Goal: Find specific page/section: Find specific page/section

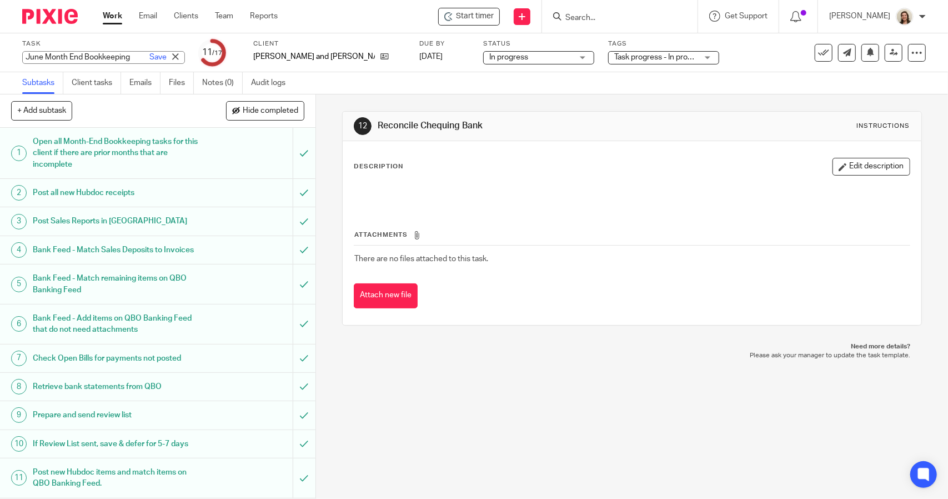
click at [100, 55] on div "June Month End Bookkeeping Save June Month End Bookkeeping" at bounding box center [103, 57] width 163 height 13
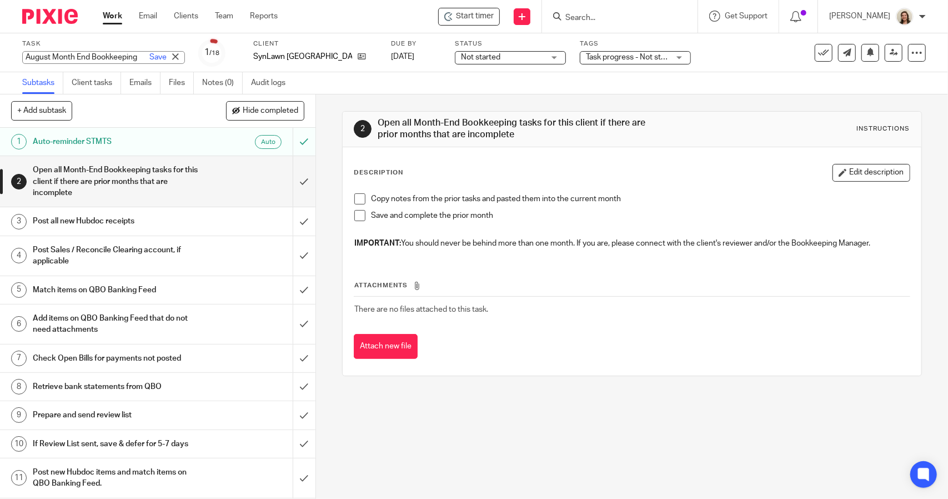
click at [102, 55] on div "August Month End Bookkeeping Save August Month End Bookkeeping" at bounding box center [103, 57] width 163 height 13
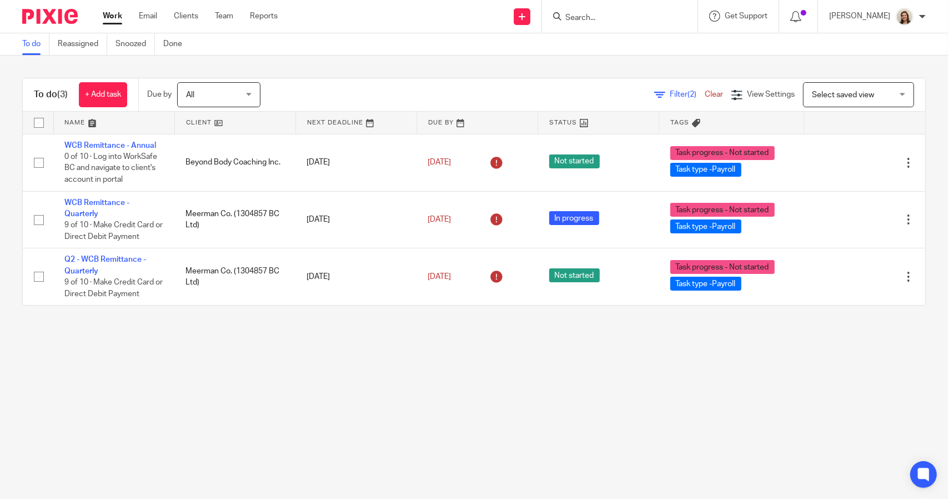
click at [670, 92] on span "Filter (2)" at bounding box center [687, 95] width 35 height 8
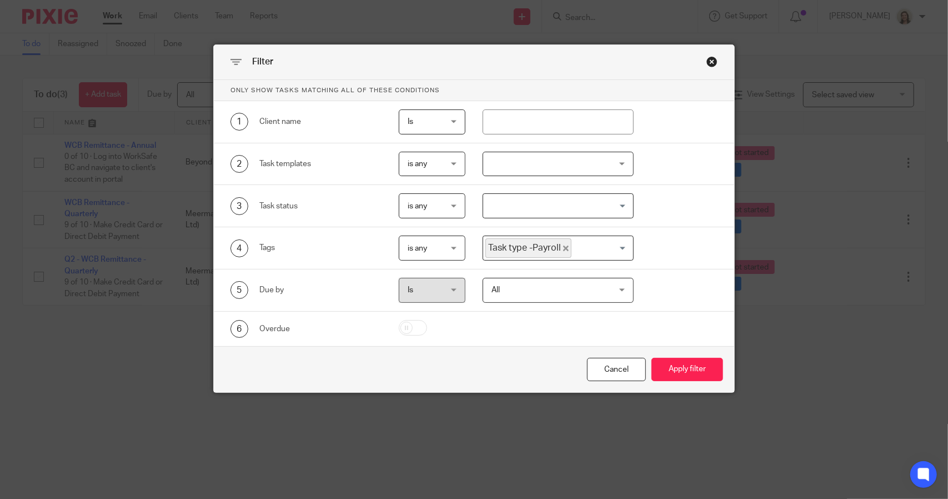
click at [563, 246] on icon "Deselect Task type -Payroll" at bounding box center [566, 249] width 6 height 6
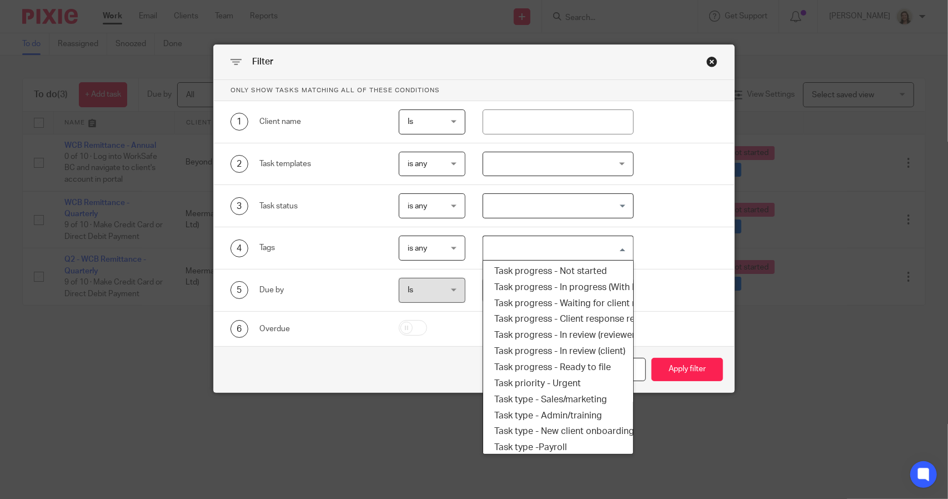
click at [559, 246] on input "Search for option" at bounding box center [555, 247] width 142 height 19
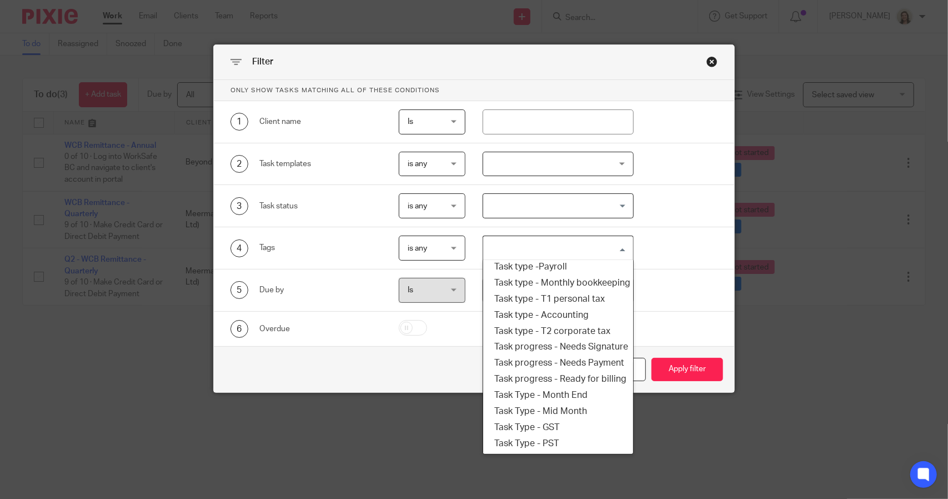
scroll to position [189, 0]
click at [557, 323] on li "Task type - T2 corporate tax" at bounding box center [557, 331] width 149 height 16
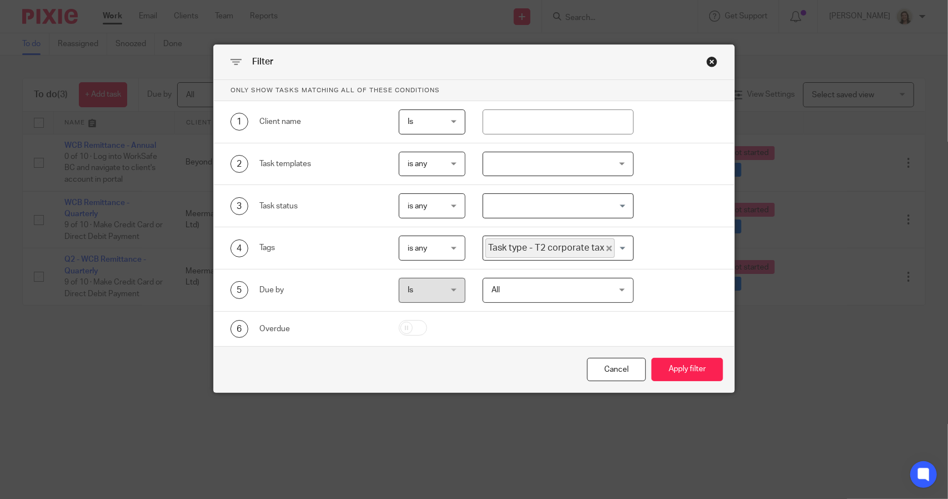
click at [607, 246] on icon "Deselect Task type - T2 corporate tax" at bounding box center [610, 249] width 6 height 6
click at [602, 246] on input "Search for option" at bounding box center [555, 247] width 142 height 19
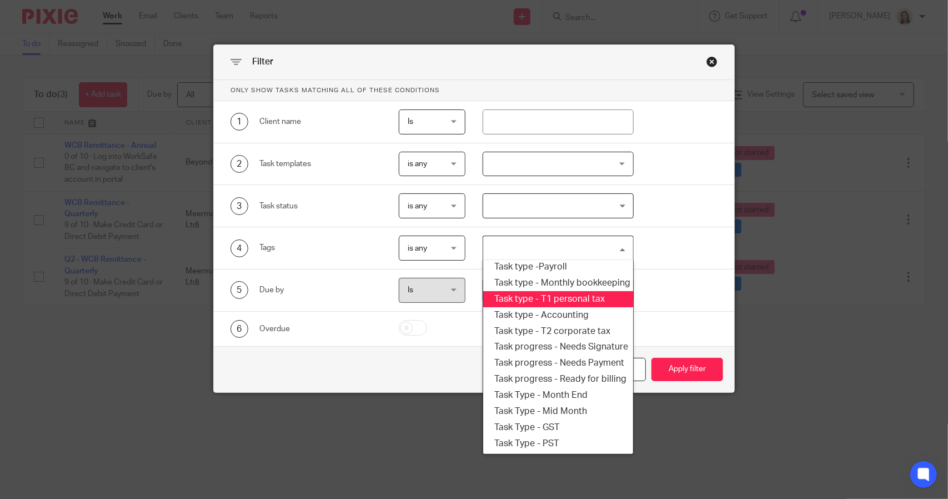
click at [557, 292] on li "Task type - T1 personal tax" at bounding box center [557, 299] width 149 height 16
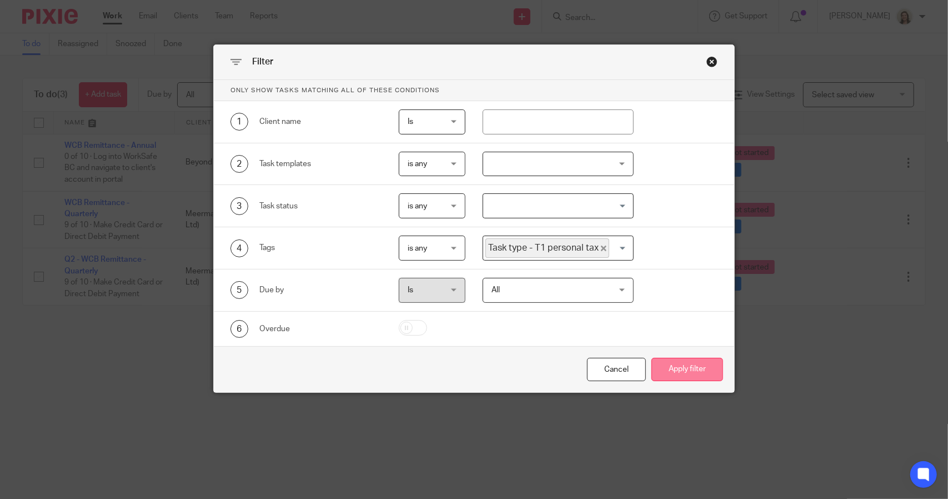
click at [658, 364] on button "Apply filter" at bounding box center [688, 370] width 72 height 24
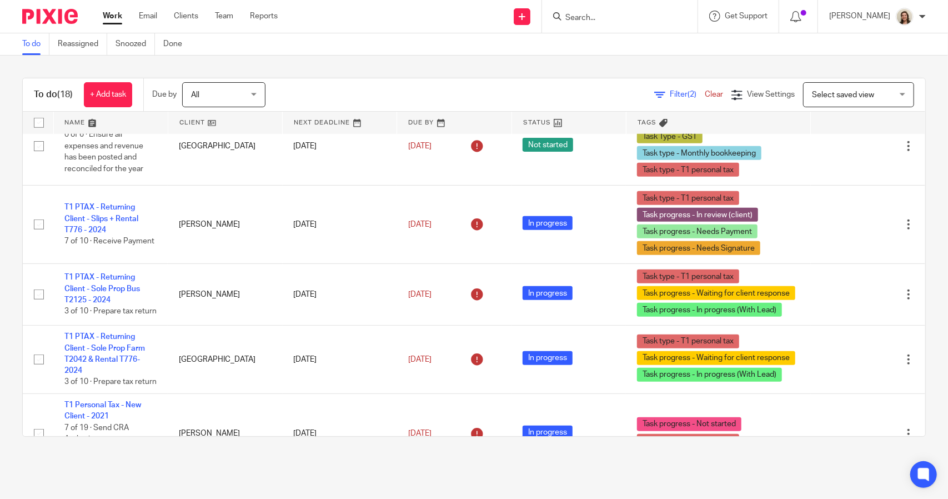
scroll to position [556, 0]
